Goal: Information Seeking & Learning: Learn about a topic

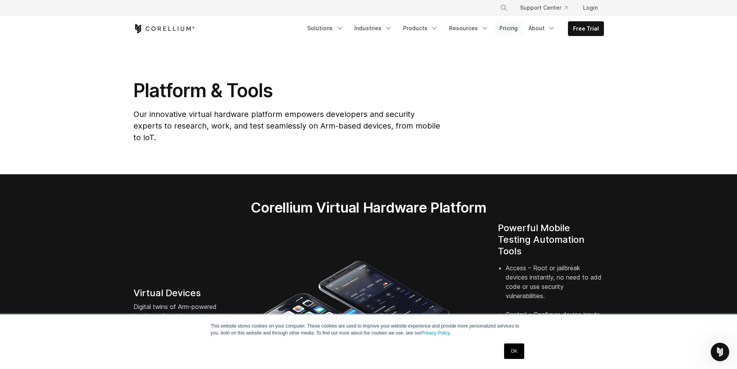
click at [509, 27] on link "Pricing" at bounding box center [508, 28] width 27 height 14
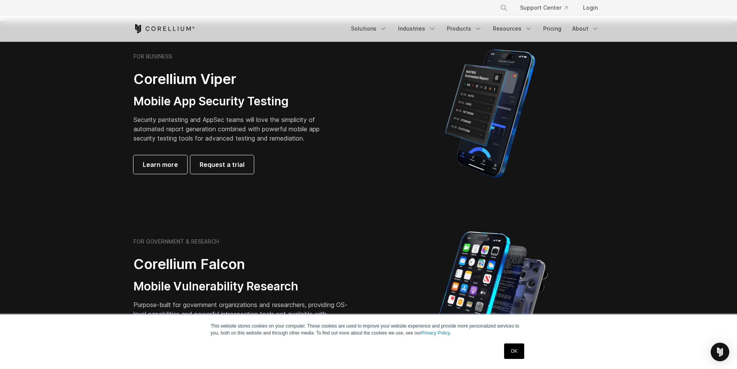
scroll to position [39, 0]
